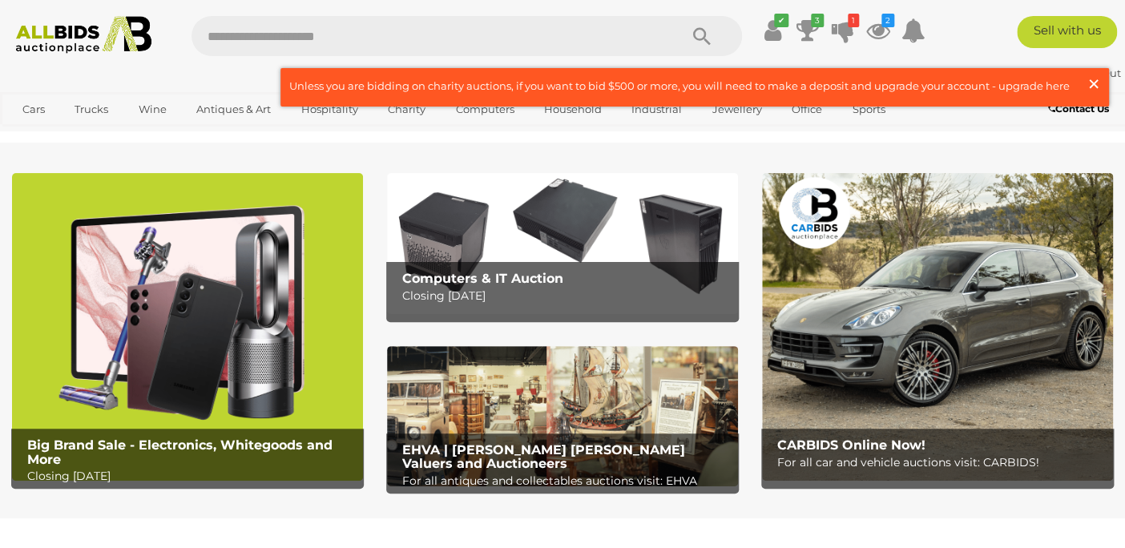
click at [1090, 83] on span "×" at bounding box center [1094, 83] width 14 height 31
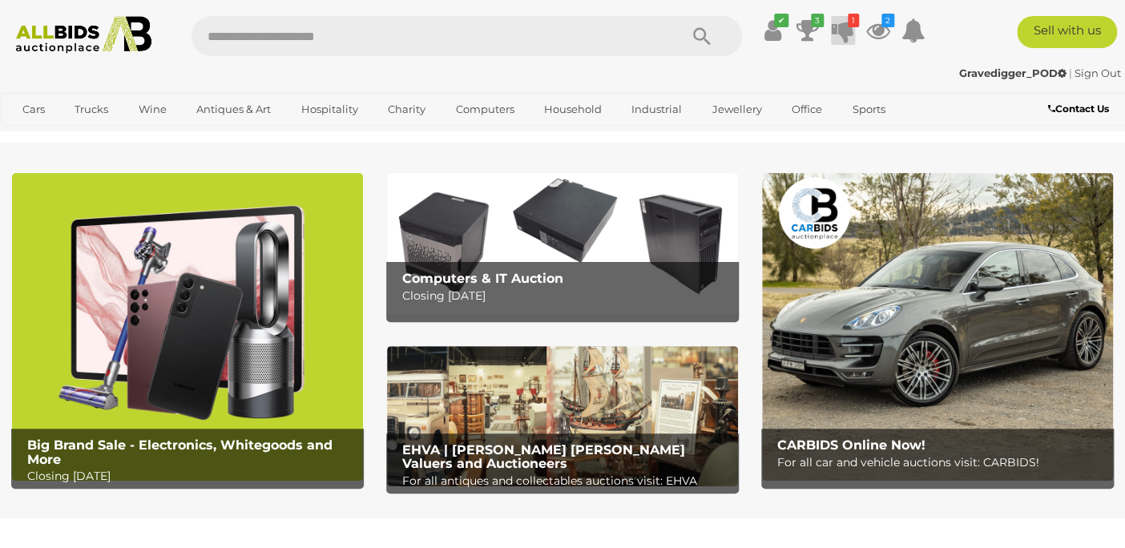
click at [842, 30] on icon at bounding box center [843, 30] width 22 height 29
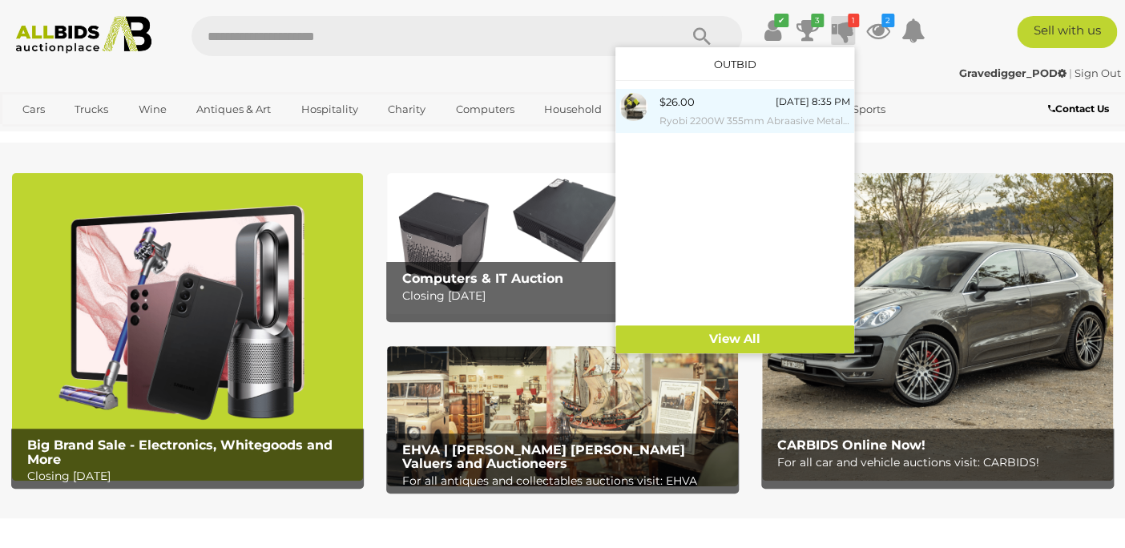
click at [715, 109] on div "$26.00 20/08/2025 8:35 PM Ryobi 2200W 355mm Abraasive Metal Steel Cut Off Drop …" at bounding box center [755, 111] width 191 height 36
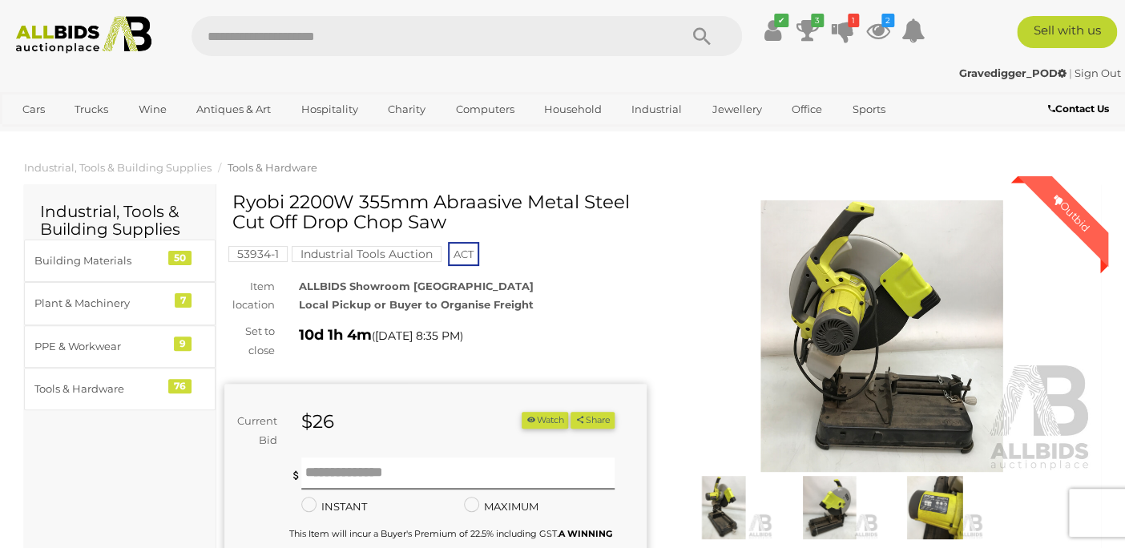
click at [99, 38] on img at bounding box center [83, 35] width 151 height 38
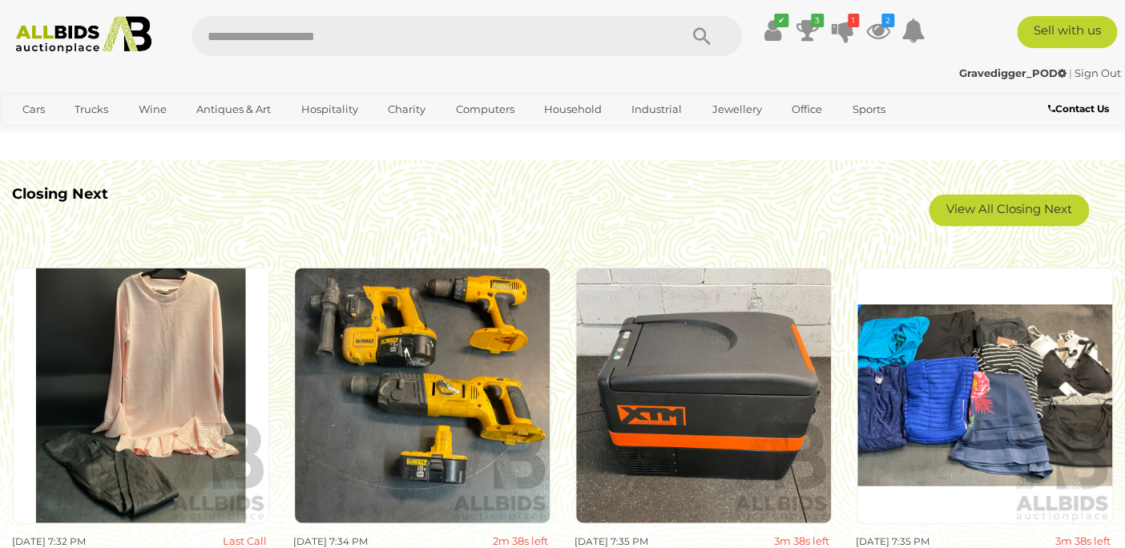
scroll to position [1298, 0]
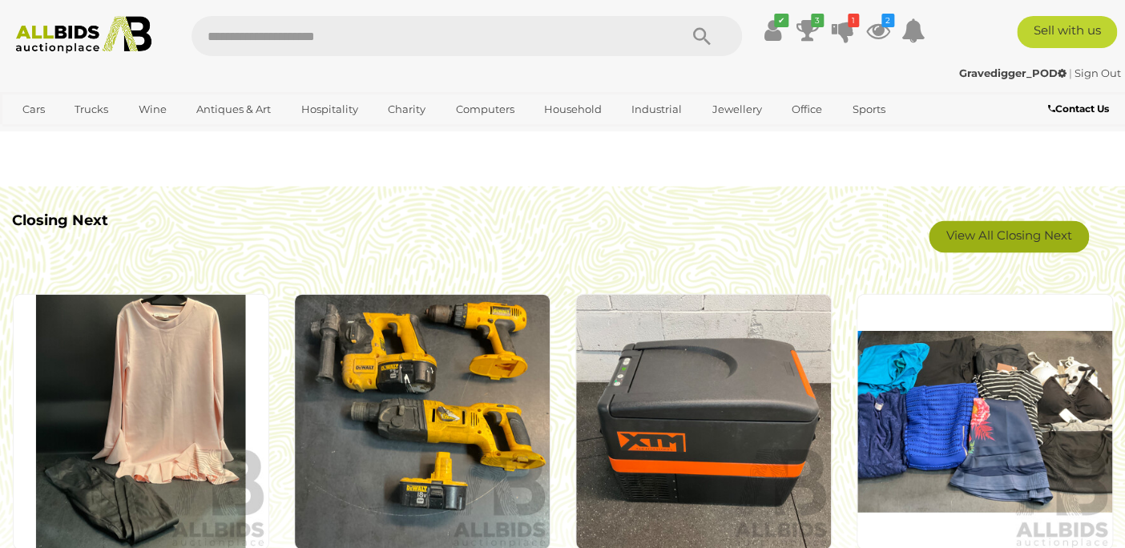
click at [1004, 236] on link "View All Closing Next" at bounding box center [1009, 237] width 160 height 32
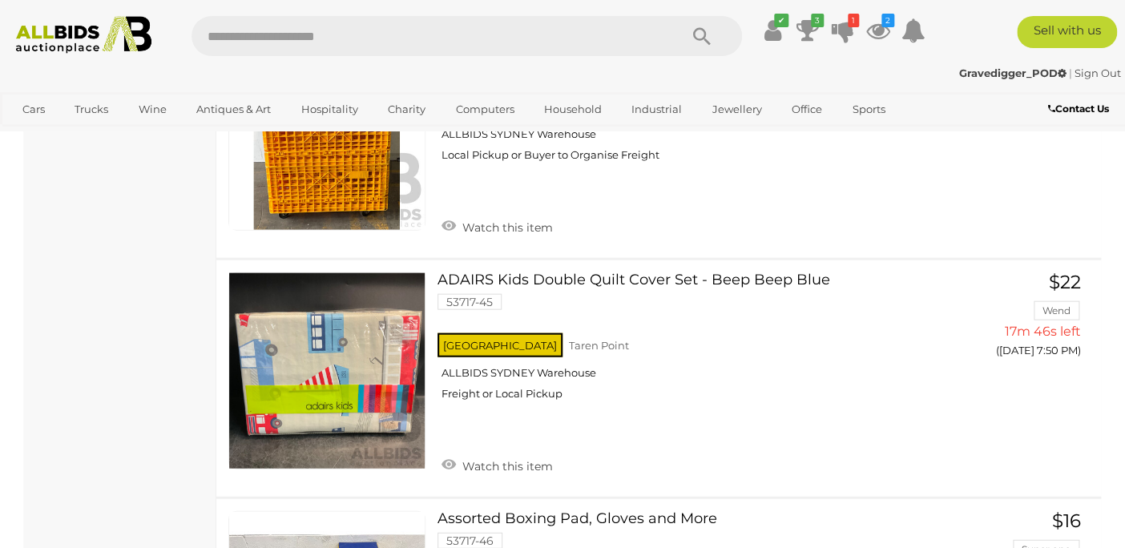
scroll to position [4067, 0]
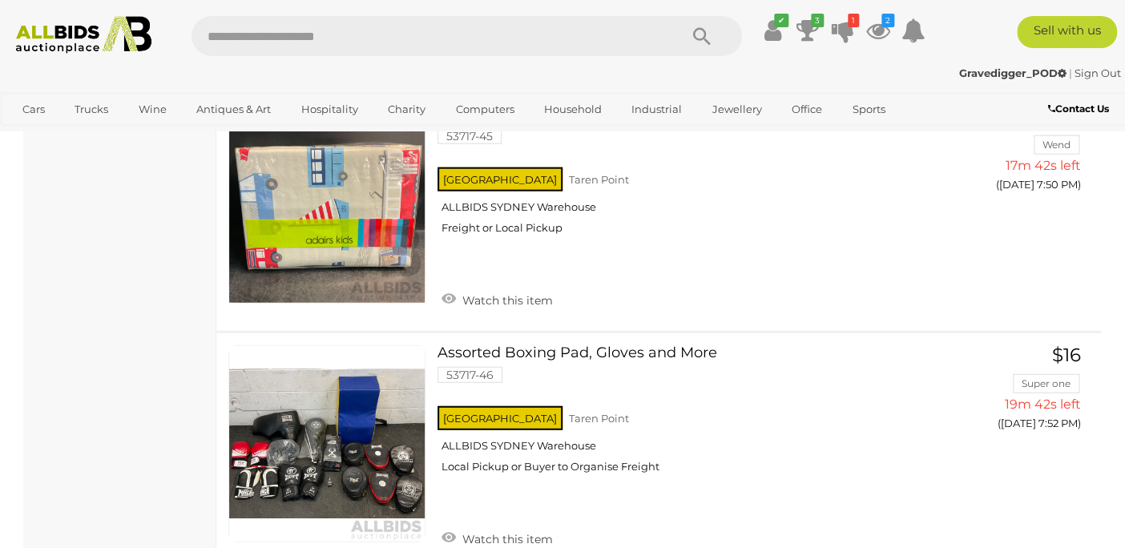
click at [71, 34] on img at bounding box center [83, 35] width 151 height 38
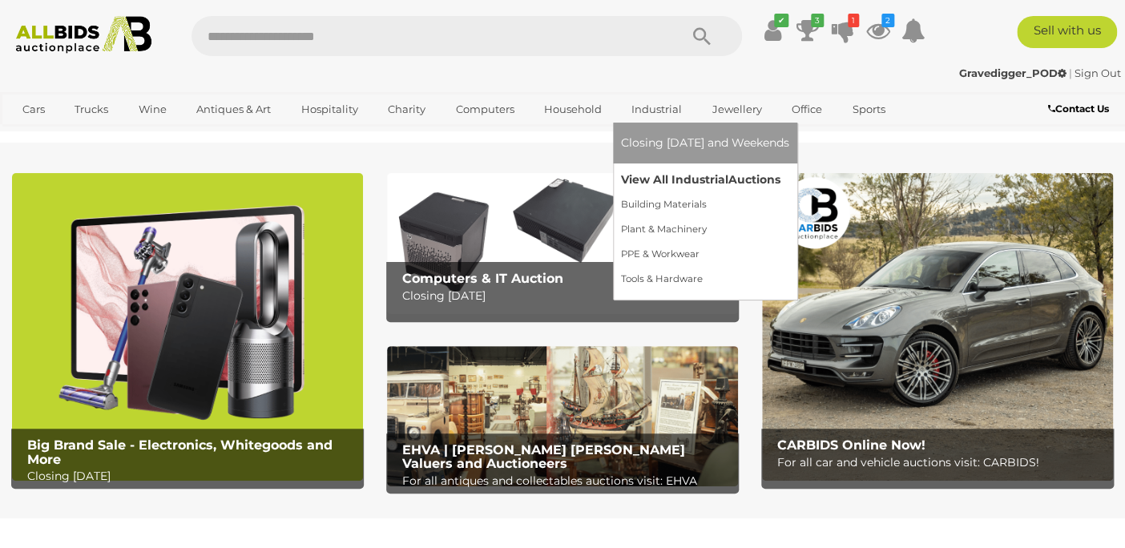
click at [684, 179] on link "View All Industrial Auctions" at bounding box center [705, 180] width 168 height 25
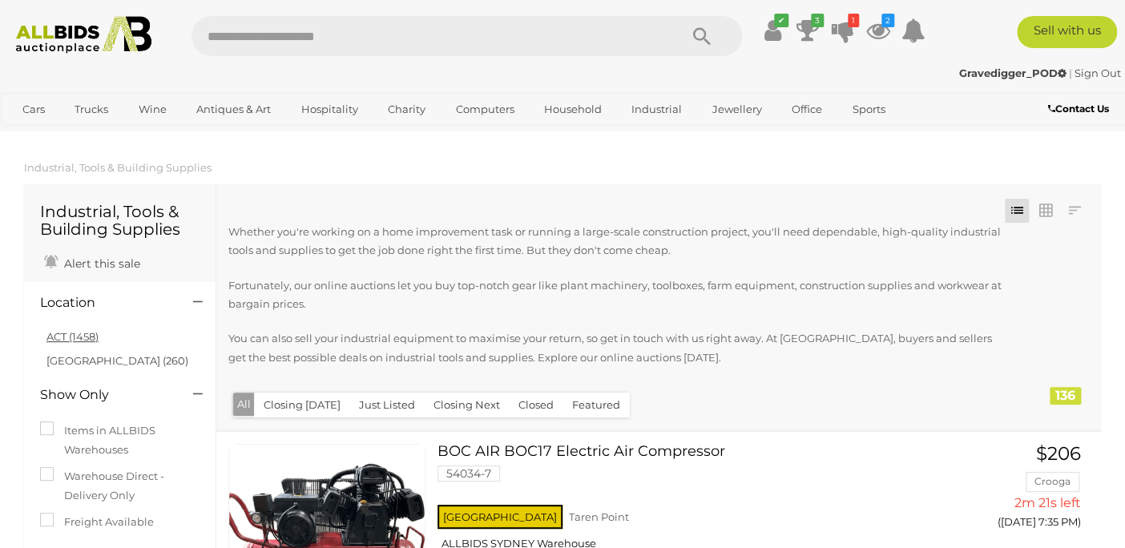
click at [73, 337] on link "ACT (1458)" at bounding box center [72, 336] width 52 height 13
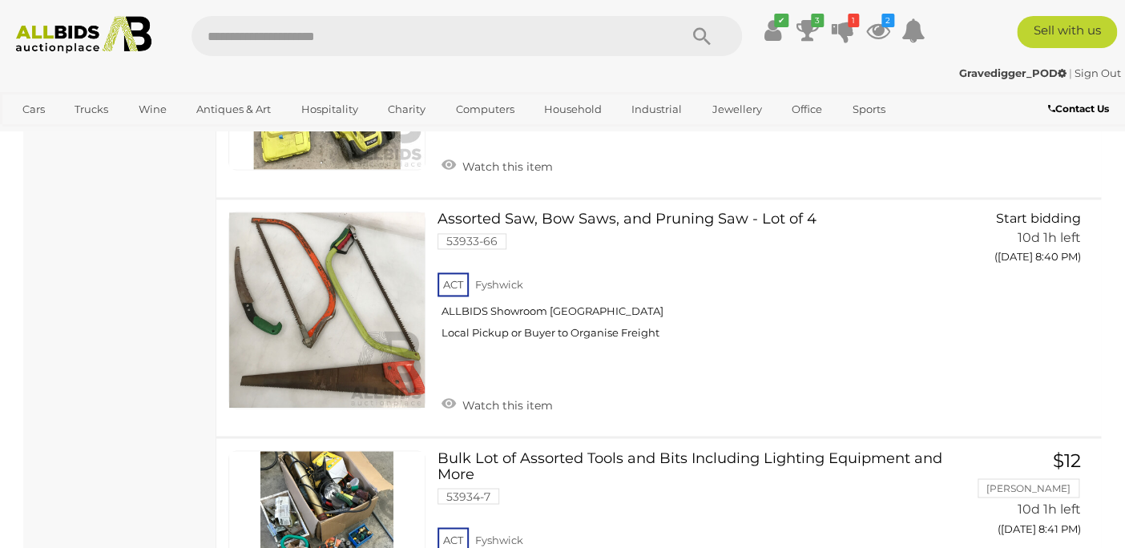
scroll to position [18495, 0]
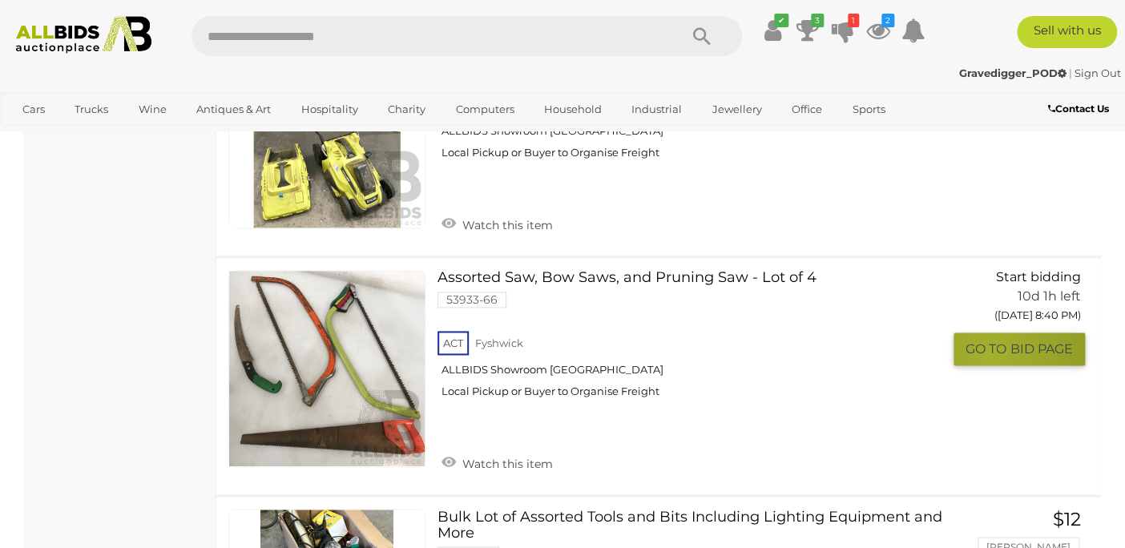
click at [991, 341] on span "GO TO" at bounding box center [988, 349] width 45 height 17
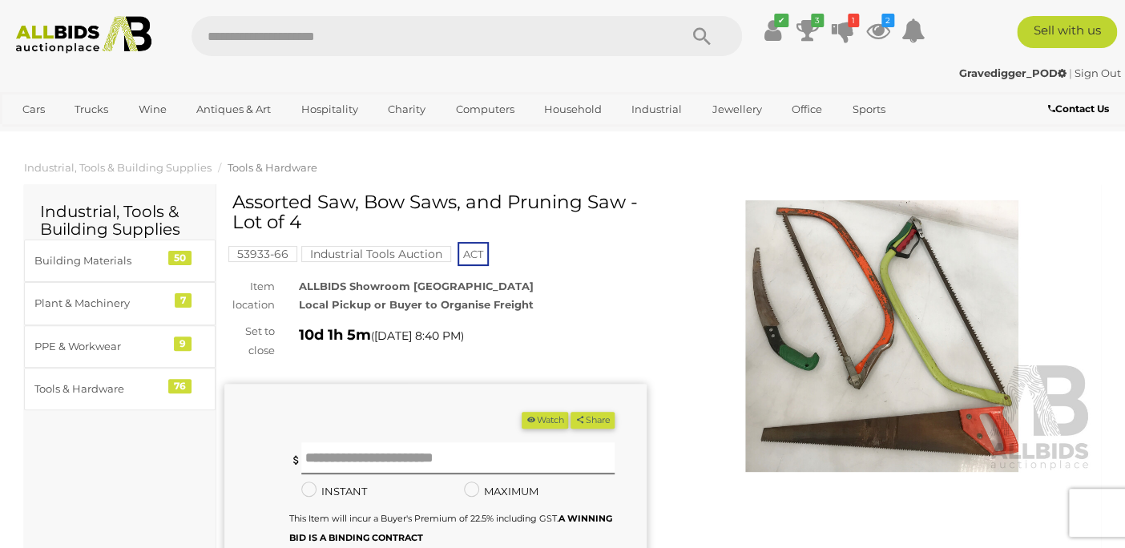
click at [879, 338] on img at bounding box center [882, 336] width 422 height 273
click at [363, 465] on input "text" at bounding box center [457, 458] width 313 height 32
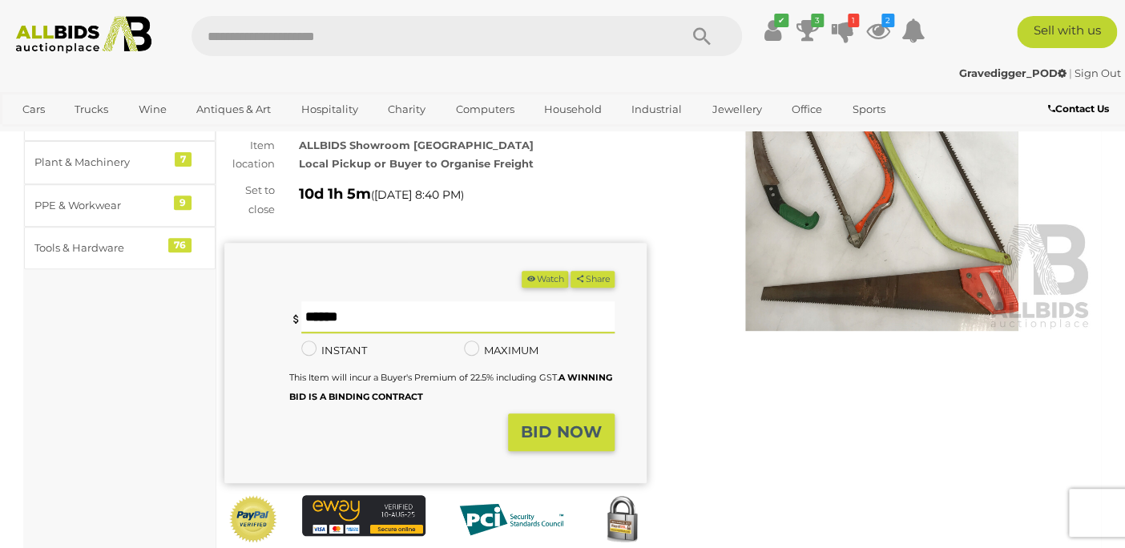
scroll to position [145, 0]
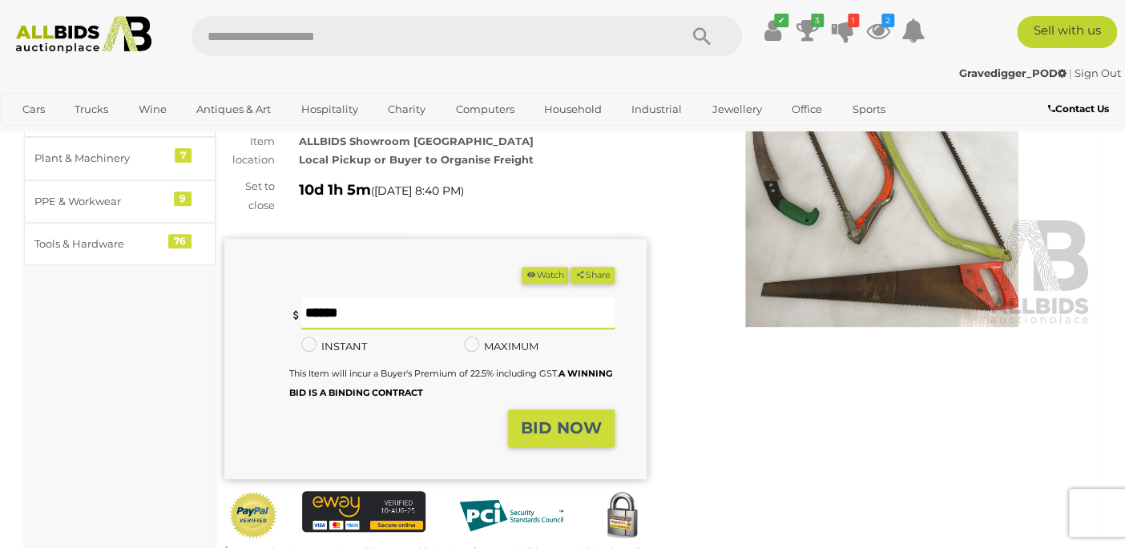
type input "*"
click at [565, 430] on strong "BID NOW" at bounding box center [561, 427] width 81 height 19
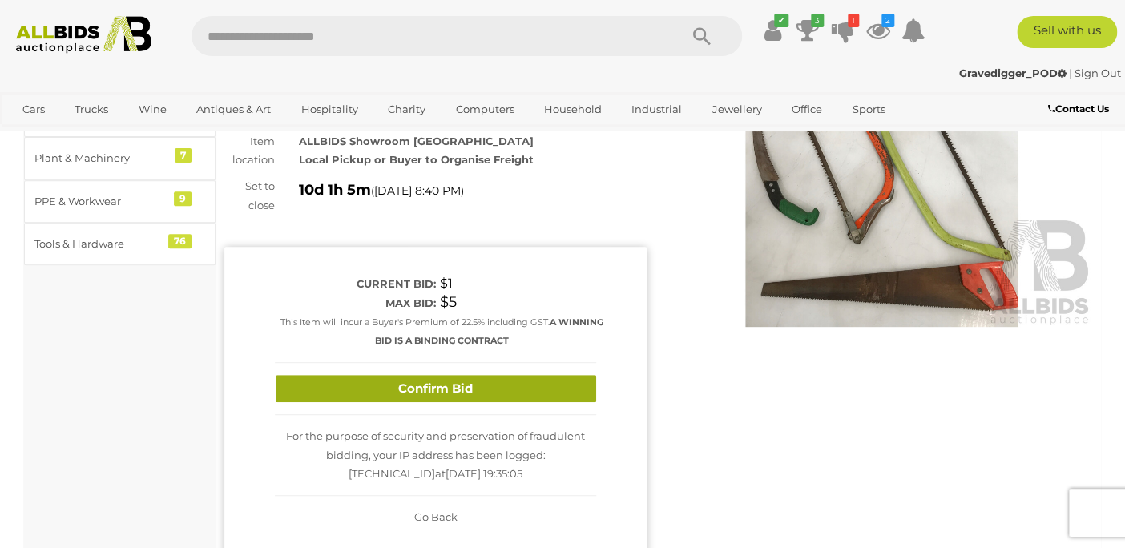
click at [448, 395] on button "Confirm Bid" at bounding box center [436, 389] width 321 height 28
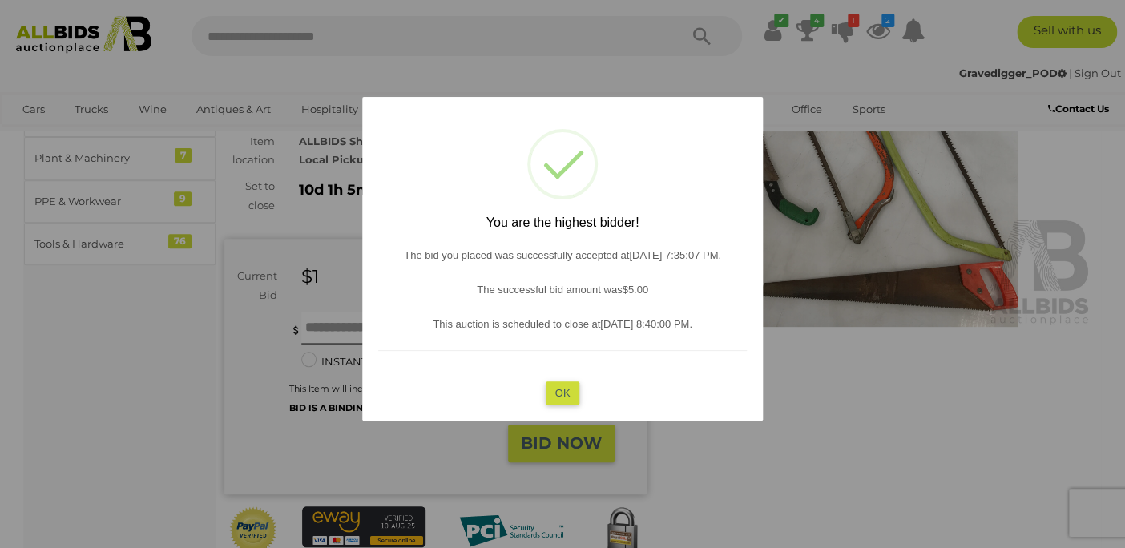
click at [558, 392] on button "OK" at bounding box center [563, 393] width 34 height 23
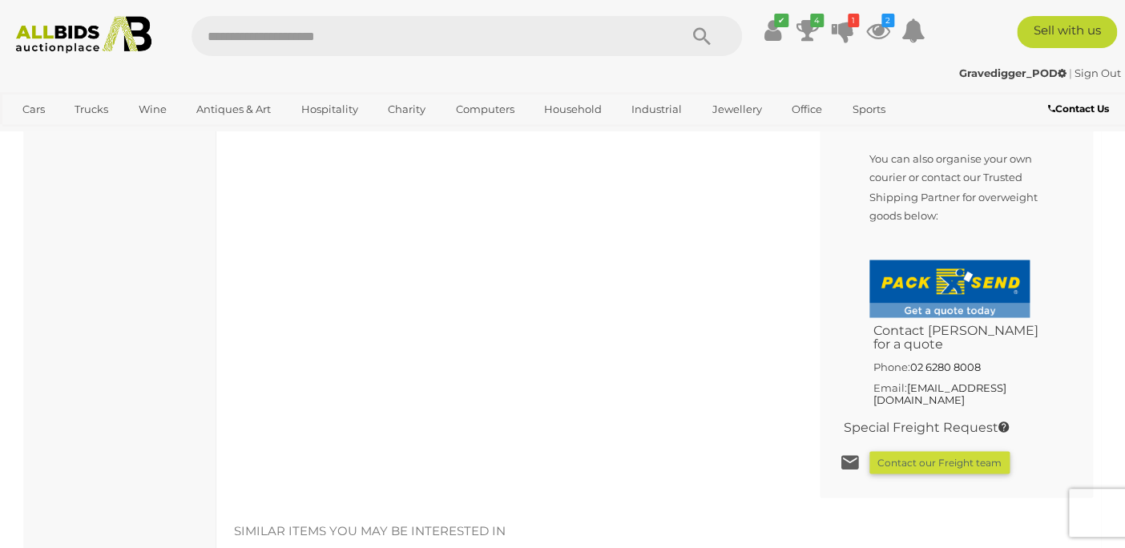
scroll to position [754, 0]
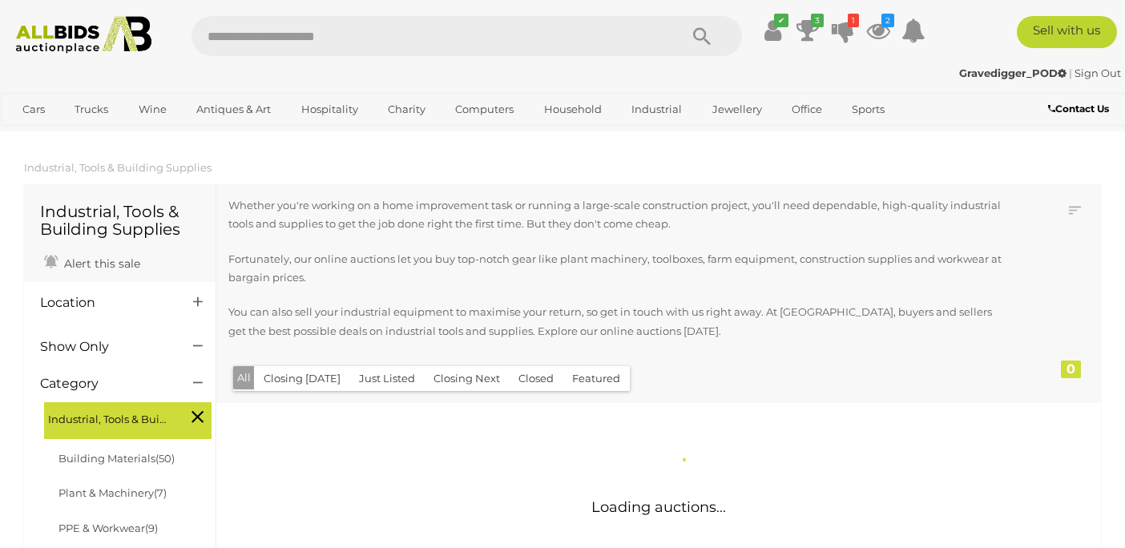
scroll to position [1158, 0]
